Goal: Communication & Community: Participate in discussion

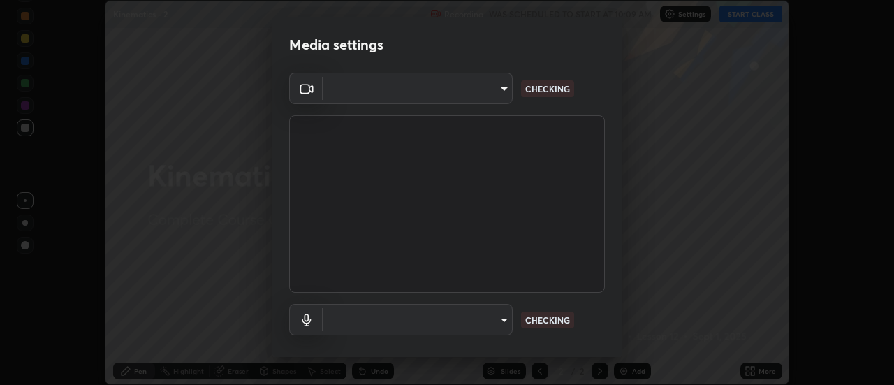
scroll to position [73, 0]
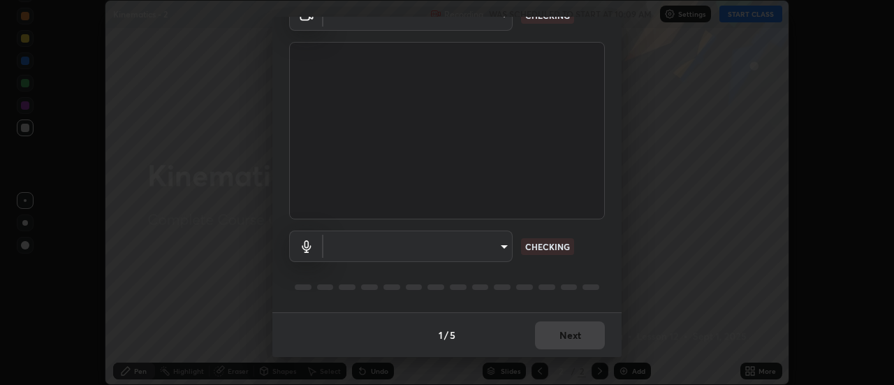
type input "cf8053163bb2f7d6ecf3d6bd7b4235d237b850a42bc303a0614f26eb784a67d0"
type input "communications"
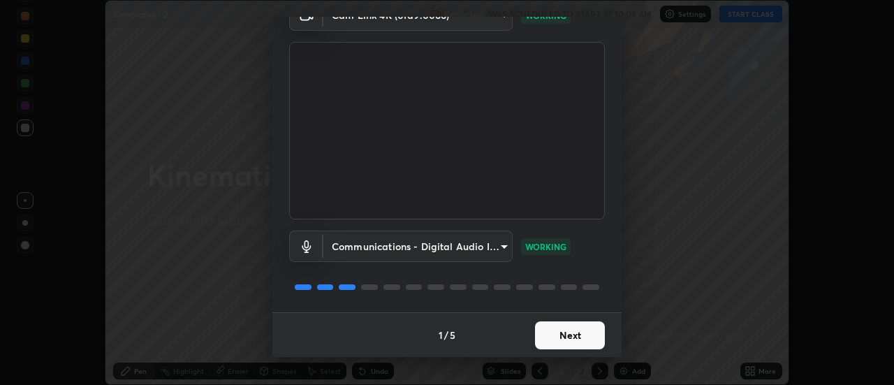
click at [582, 334] on button "Next" at bounding box center [570, 335] width 70 height 28
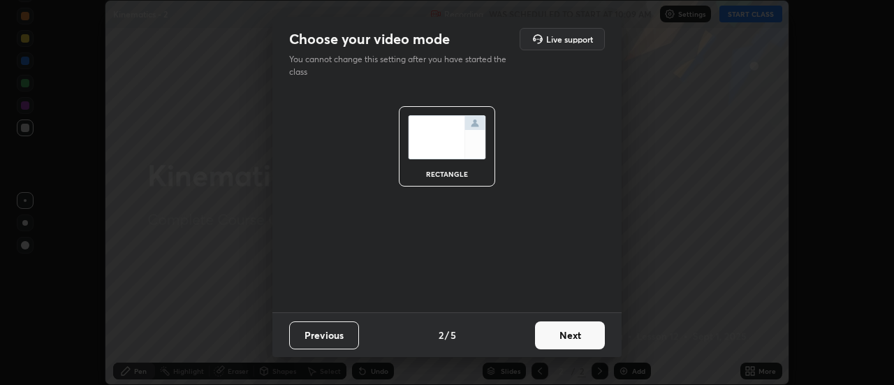
scroll to position [0, 0]
click at [578, 335] on button "Next" at bounding box center [570, 335] width 70 height 28
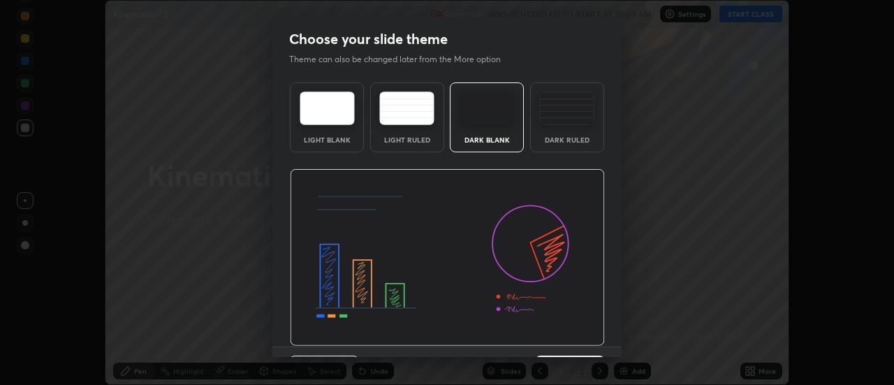
scroll to position [34, 0]
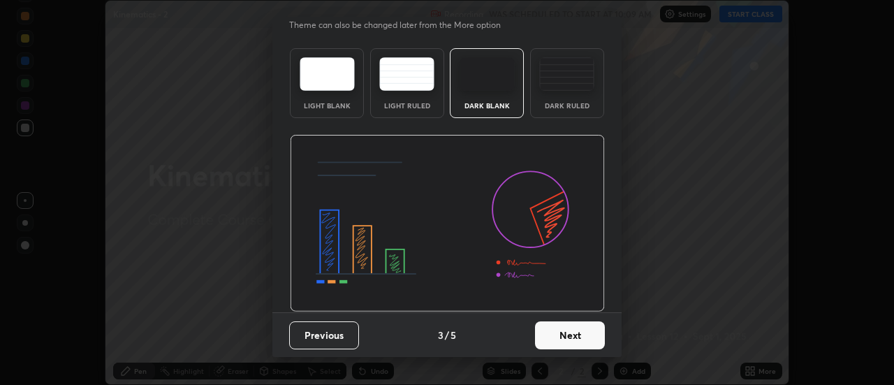
click at [574, 339] on button "Next" at bounding box center [570, 335] width 70 height 28
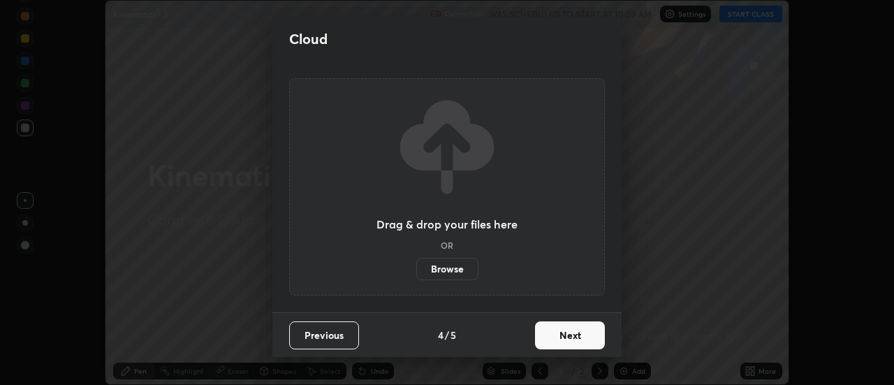
click at [575, 332] on button "Next" at bounding box center [570, 335] width 70 height 28
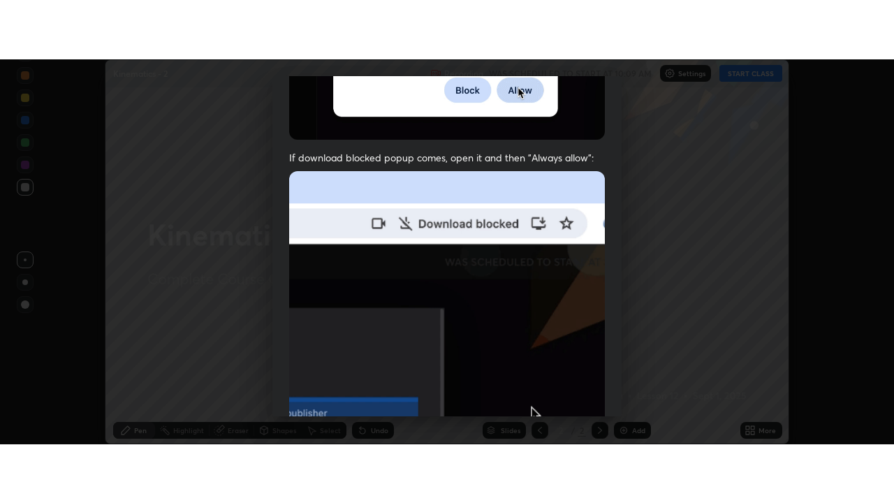
scroll to position [358, 0]
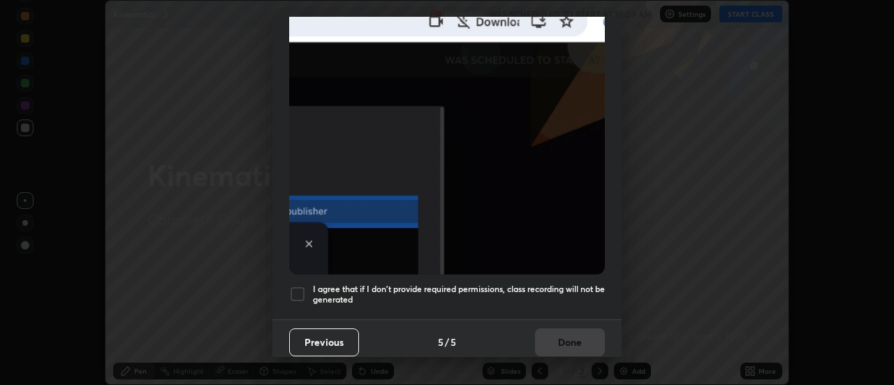
click at [298, 286] on div at bounding box center [297, 294] width 17 height 17
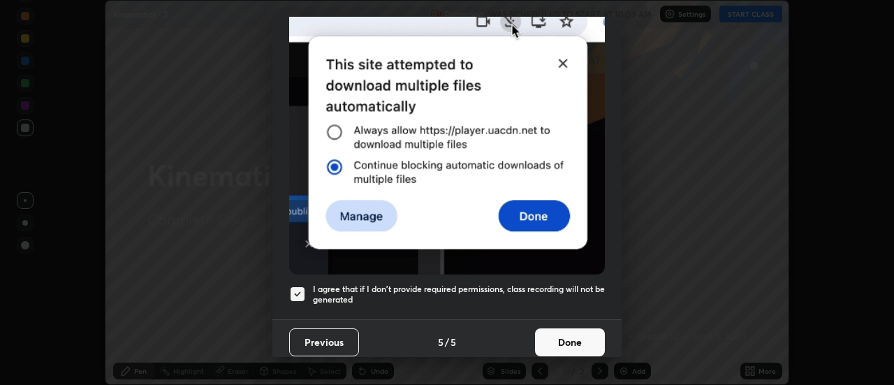
click at [578, 331] on button "Done" at bounding box center [570, 342] width 70 height 28
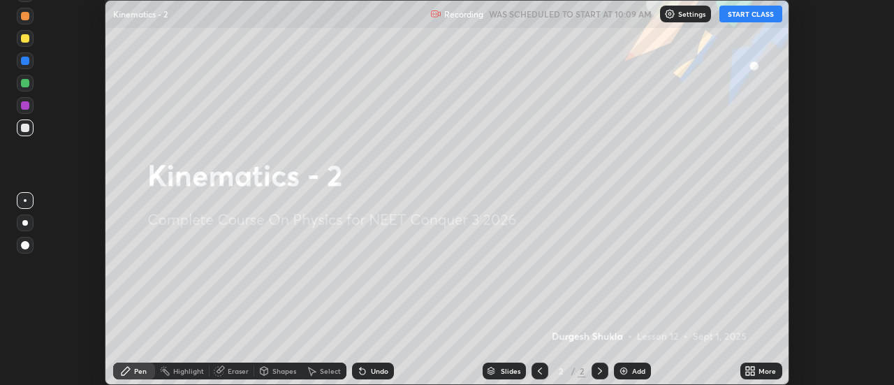
click at [756, 13] on button "START CLASS" at bounding box center [750, 14] width 63 height 17
click at [632, 369] on div "Add" at bounding box center [638, 370] width 13 height 7
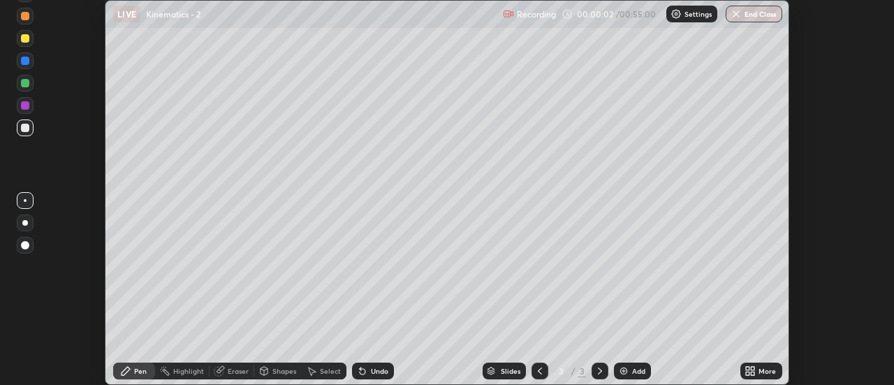
click at [749, 371] on icon at bounding box center [749, 370] width 11 height 11
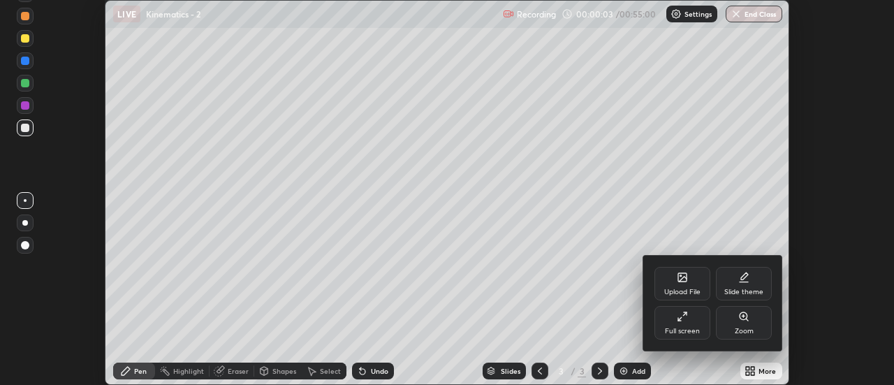
click at [680, 319] on icon at bounding box center [682, 316] width 11 height 11
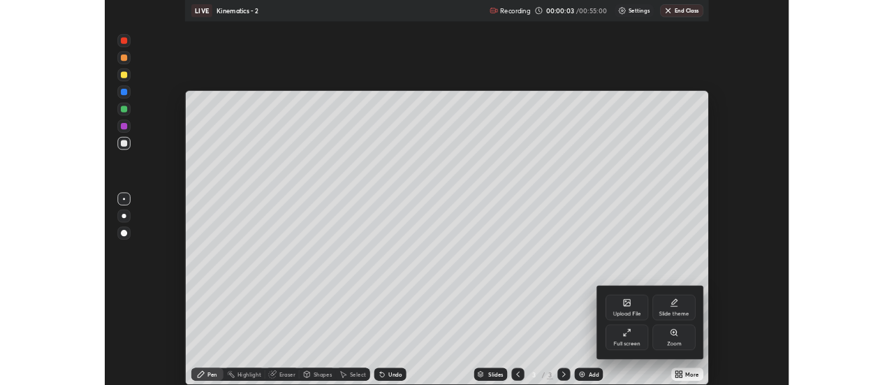
scroll to position [503, 894]
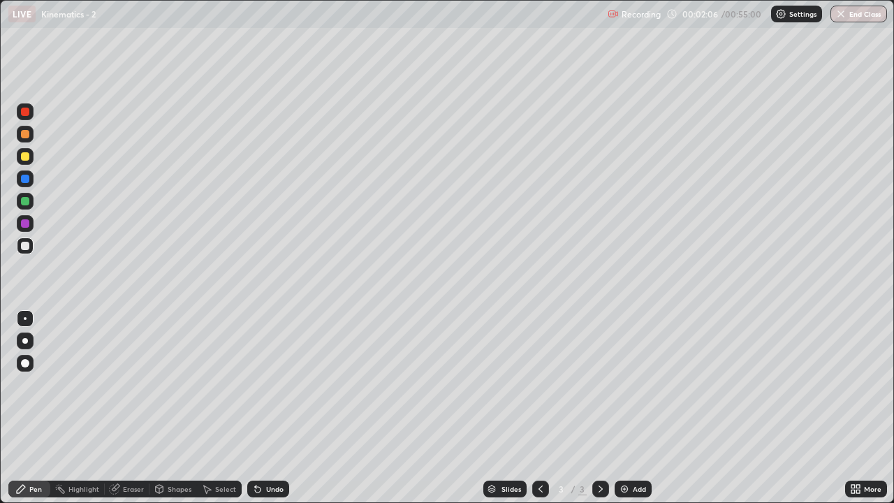
click at [26, 159] on div at bounding box center [25, 156] width 8 height 8
click at [22, 360] on div at bounding box center [25, 363] width 8 height 8
click at [131, 384] on div "Eraser" at bounding box center [133, 488] width 21 height 7
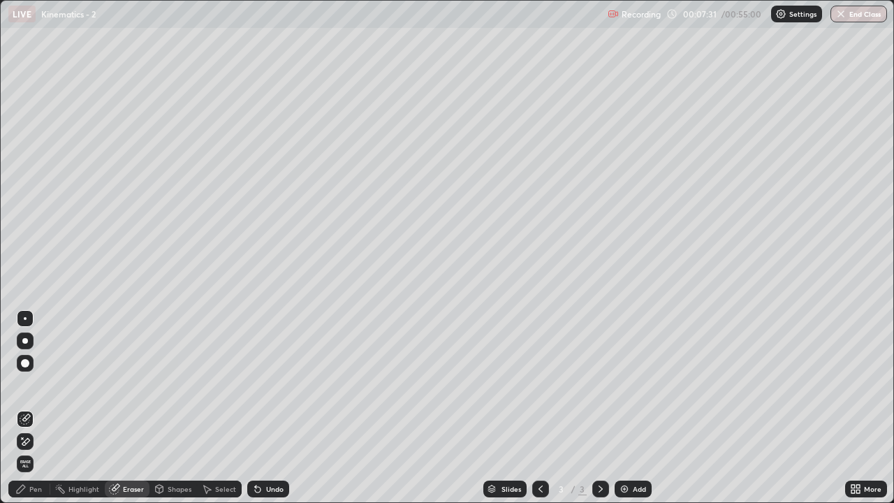
click at [31, 384] on div "Pen" at bounding box center [35, 488] width 13 height 7
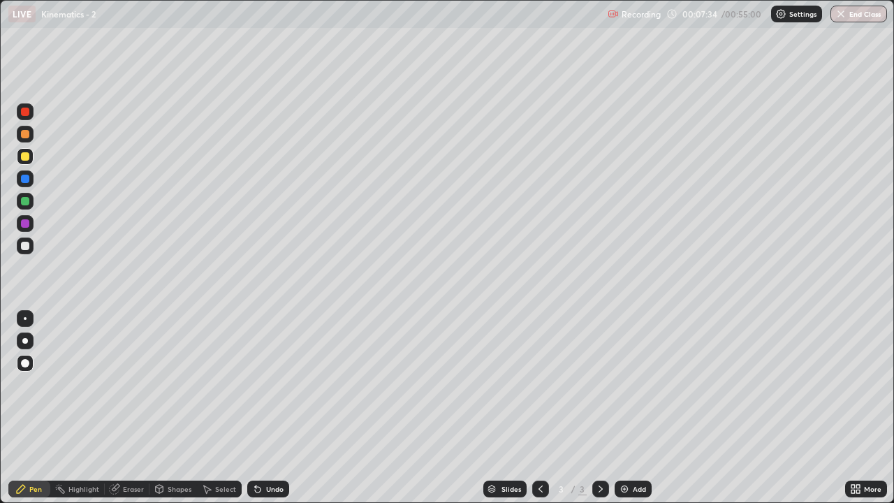
click at [131, 384] on div "Eraser" at bounding box center [133, 488] width 21 height 7
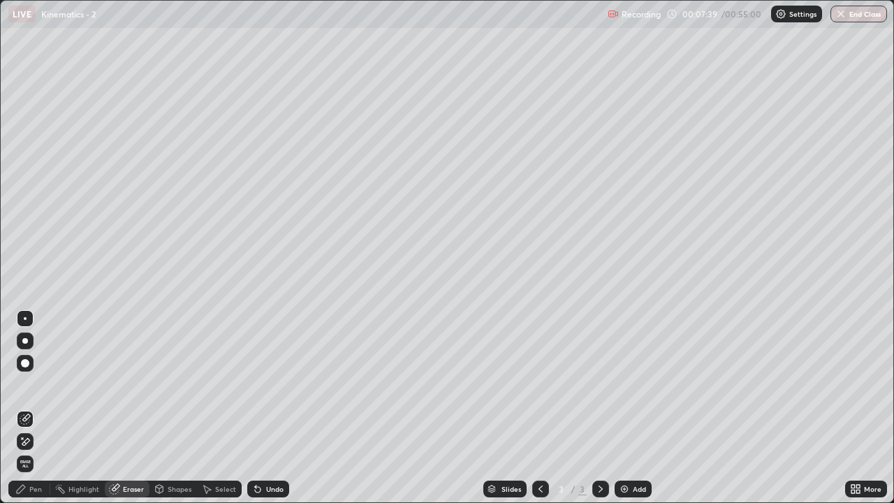
click at [39, 384] on div "Pen" at bounding box center [35, 488] width 13 height 7
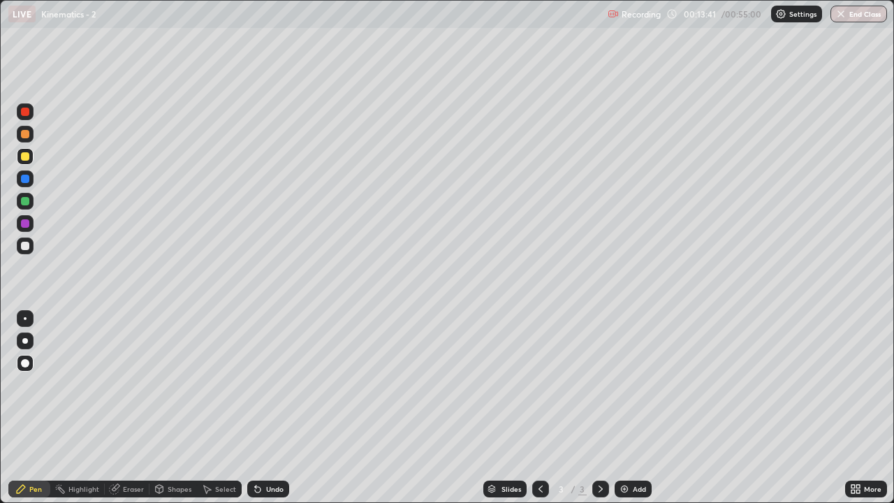
click at [624, 384] on img at bounding box center [624, 488] width 11 height 11
click at [129, 384] on div "Eraser" at bounding box center [133, 488] width 21 height 7
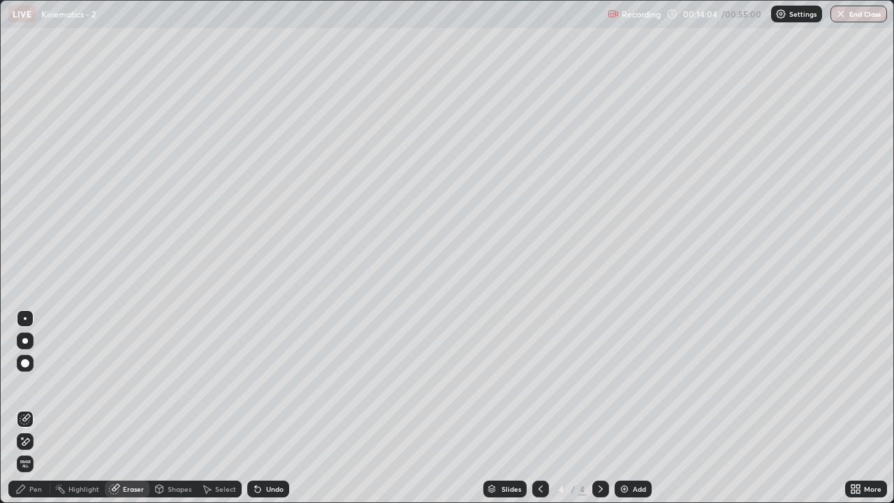
click at [27, 384] on icon at bounding box center [20, 488] width 11 height 11
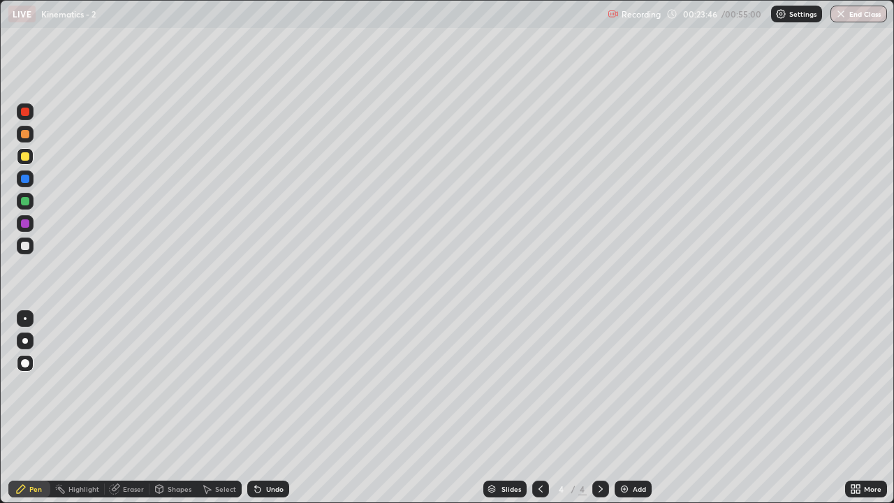
click at [603, 384] on div at bounding box center [600, 489] width 17 height 28
click at [874, 384] on div "More" at bounding box center [866, 489] width 42 height 28
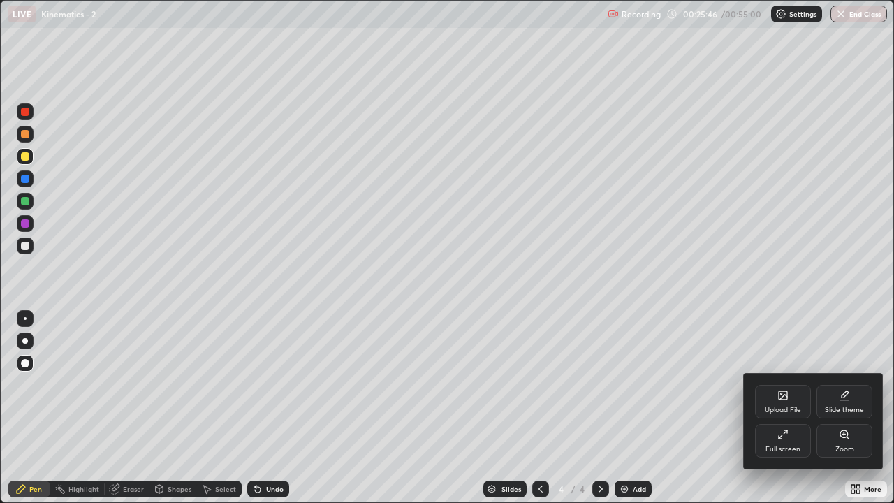
click at [40, 384] on div at bounding box center [447, 251] width 894 height 503
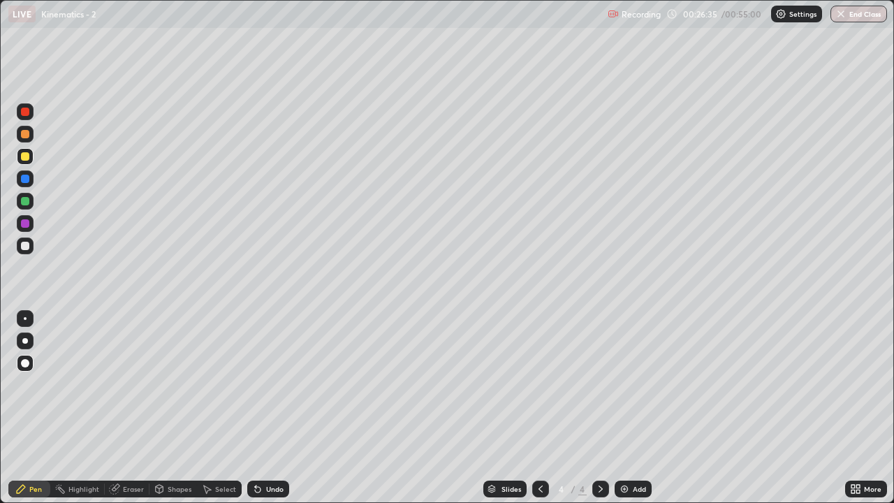
click at [623, 384] on img at bounding box center [624, 488] width 11 height 11
click at [133, 384] on div "Eraser" at bounding box center [133, 488] width 21 height 7
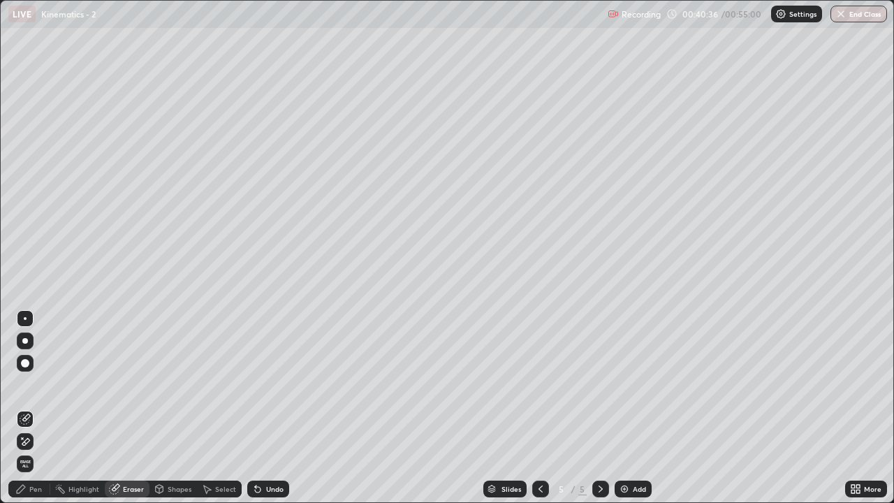
click at [32, 384] on div "Pen" at bounding box center [35, 488] width 13 height 7
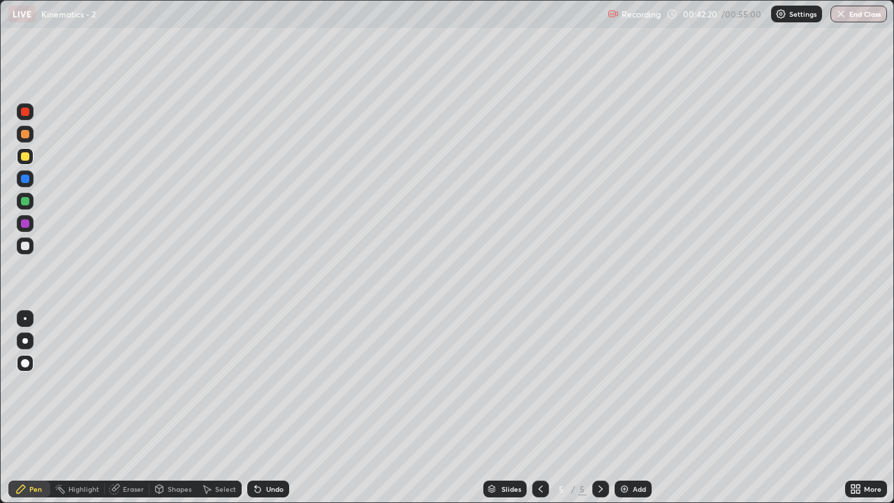
click at [623, 384] on img at bounding box center [624, 488] width 11 height 11
click at [841, 13] on img "button" at bounding box center [841, 13] width 11 height 11
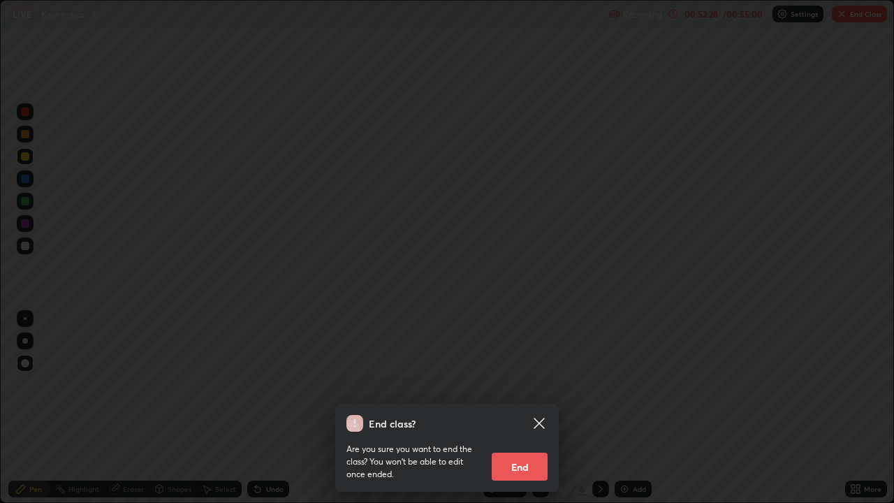
click at [522, 384] on button "End" at bounding box center [520, 467] width 56 height 28
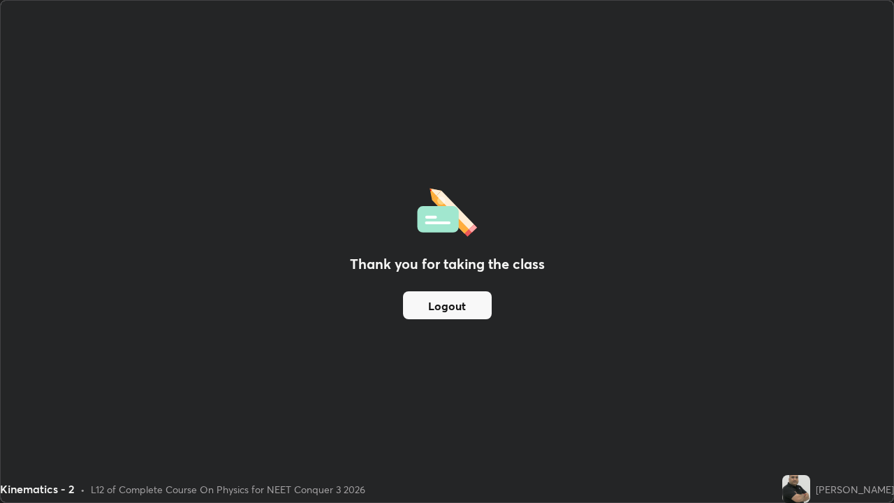
click at [463, 304] on button "Logout" at bounding box center [447, 305] width 89 height 28
click at [466, 300] on button "Logout" at bounding box center [447, 305] width 89 height 28
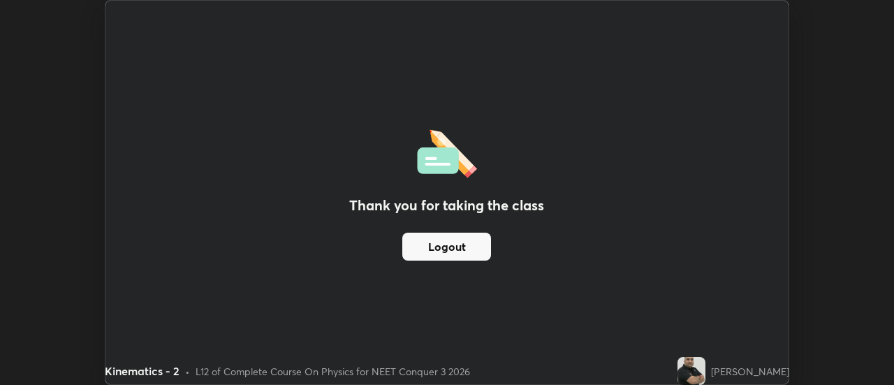
scroll to position [69454, 68945]
